Goal: Transaction & Acquisition: Purchase product/service

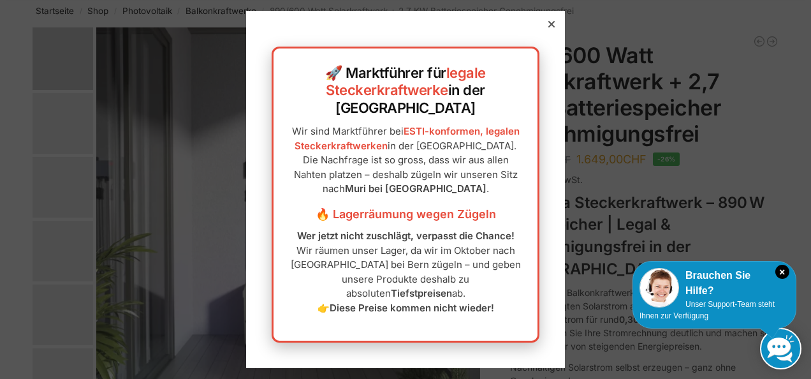
click at [548, 27] on icon at bounding box center [551, 24] width 6 height 6
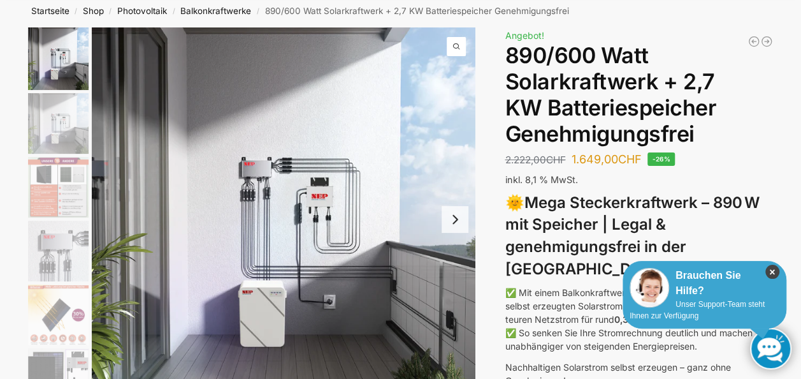
click at [771, 268] on icon "×" at bounding box center [773, 272] width 14 height 14
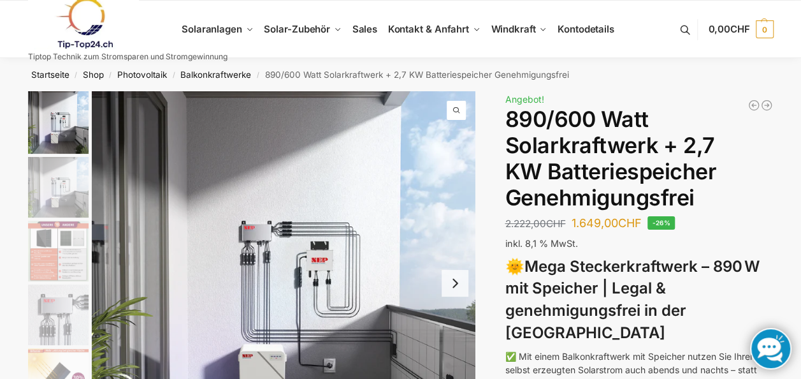
click at [462, 117] on span "1 / 12" at bounding box center [456, 110] width 19 height 19
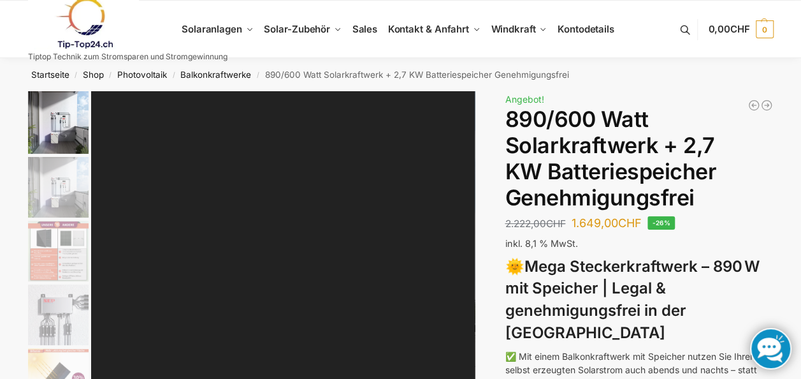
click at [462, 117] on div at bounding box center [283, 283] width 384 height 384
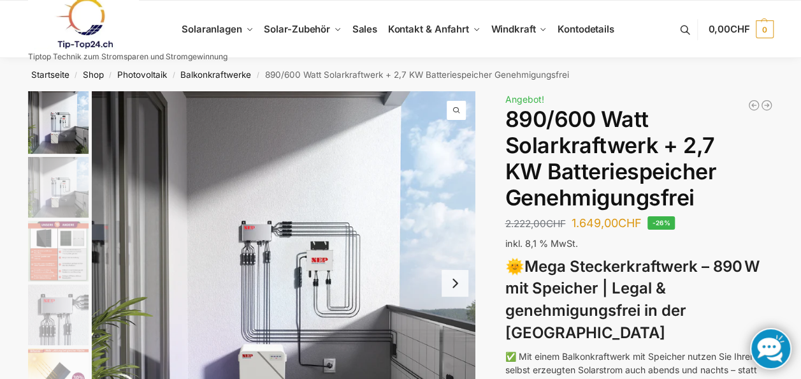
click at [461, 109] on span "1 / 12" at bounding box center [456, 110] width 19 height 19
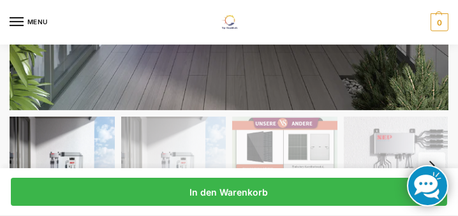
scroll to position [400, 0]
